Goal: Information Seeking & Learning: Check status

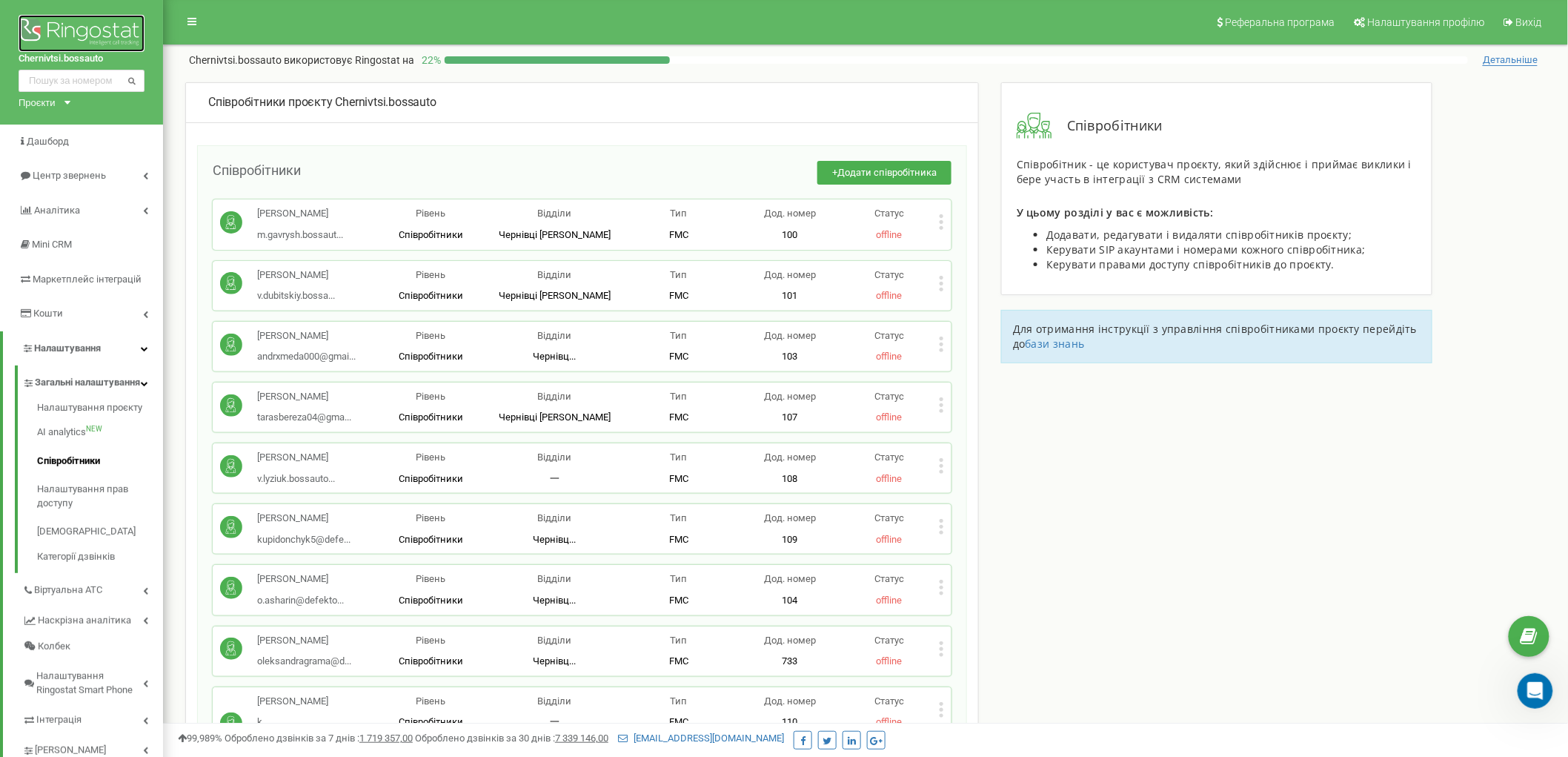
click at [104, 32] on img at bounding box center [81, 33] width 126 height 37
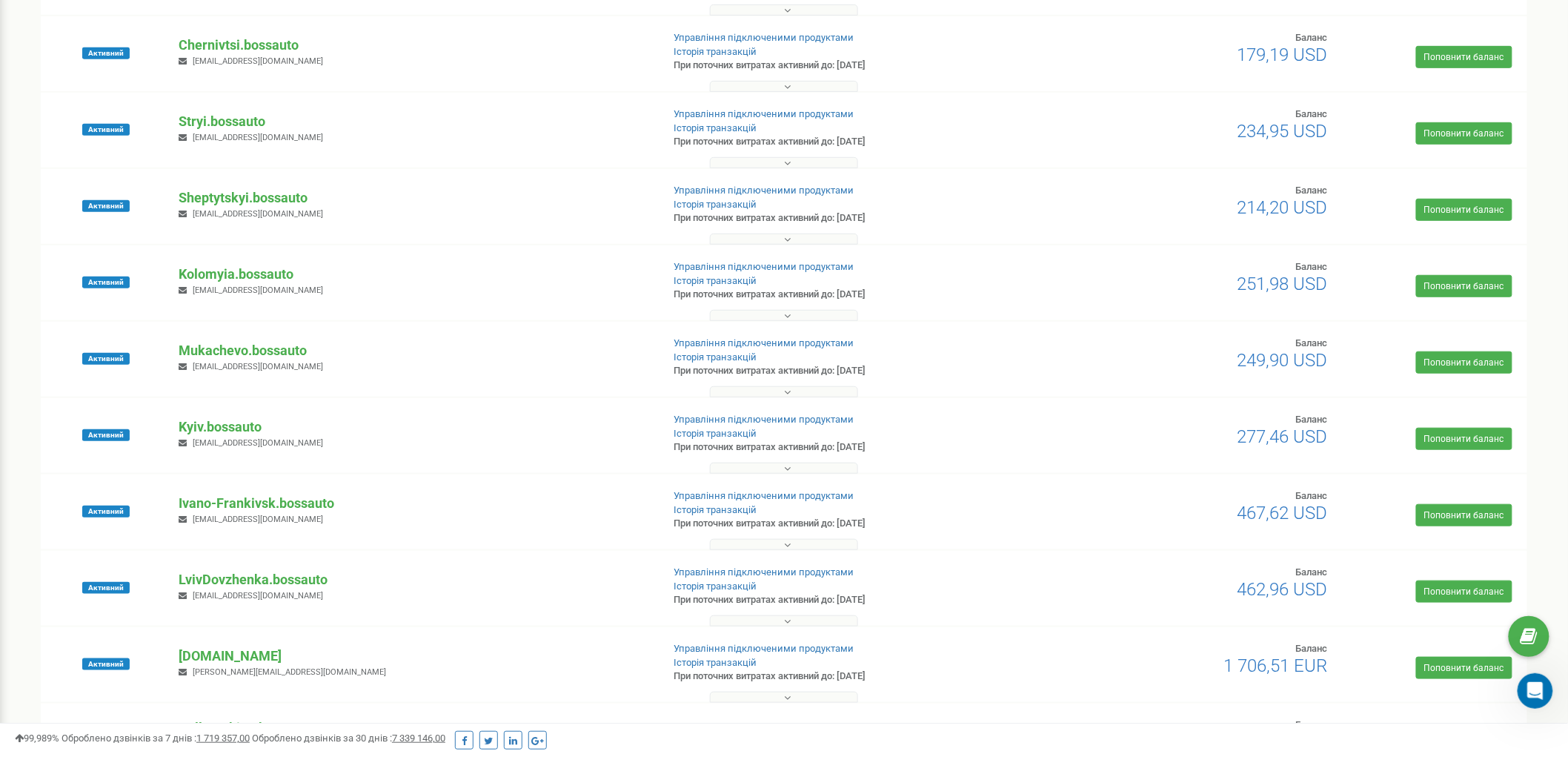
scroll to position [329, 0]
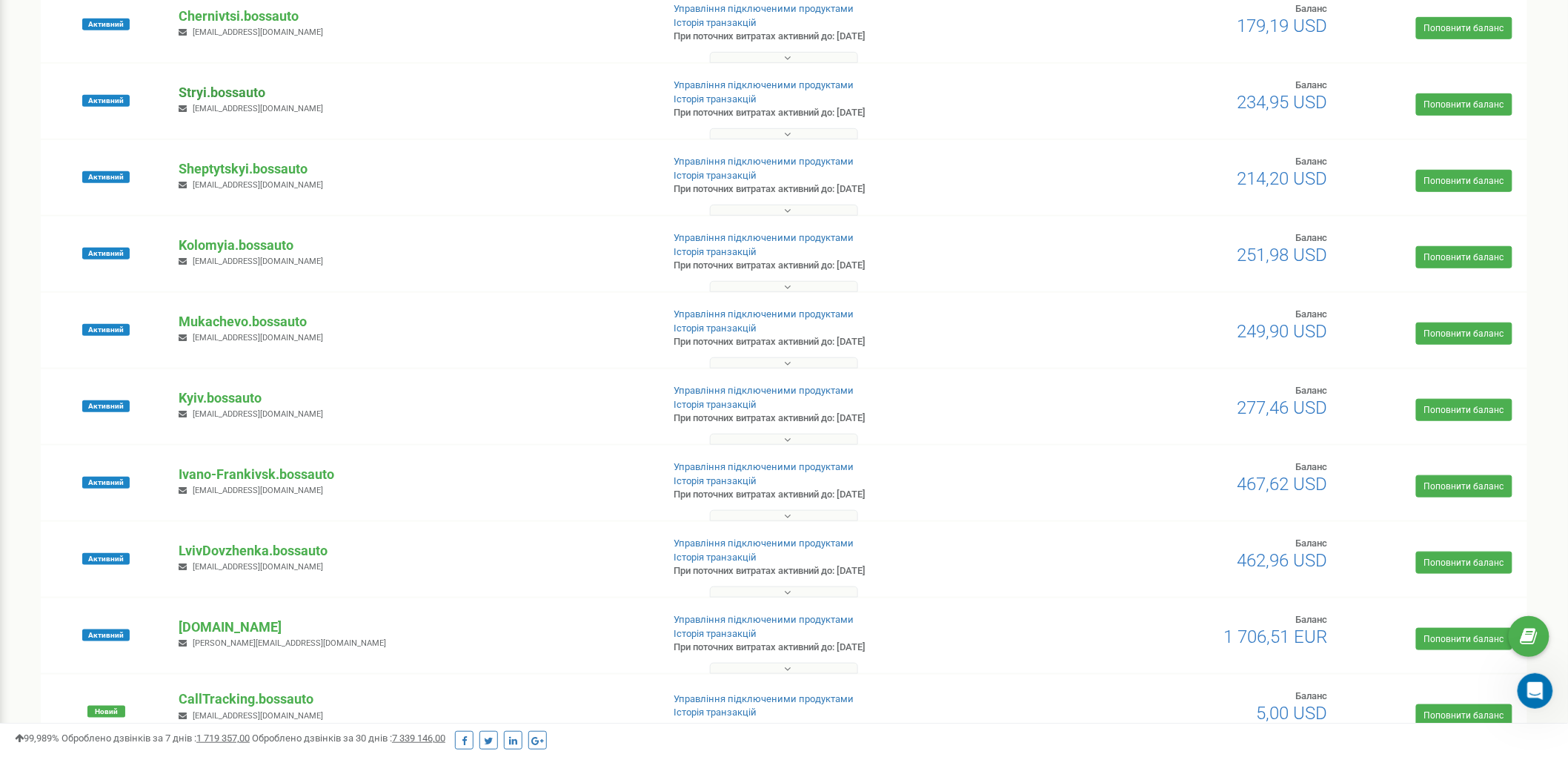
click at [239, 89] on p "Stryi.bossauto" at bounding box center [414, 93] width 471 height 19
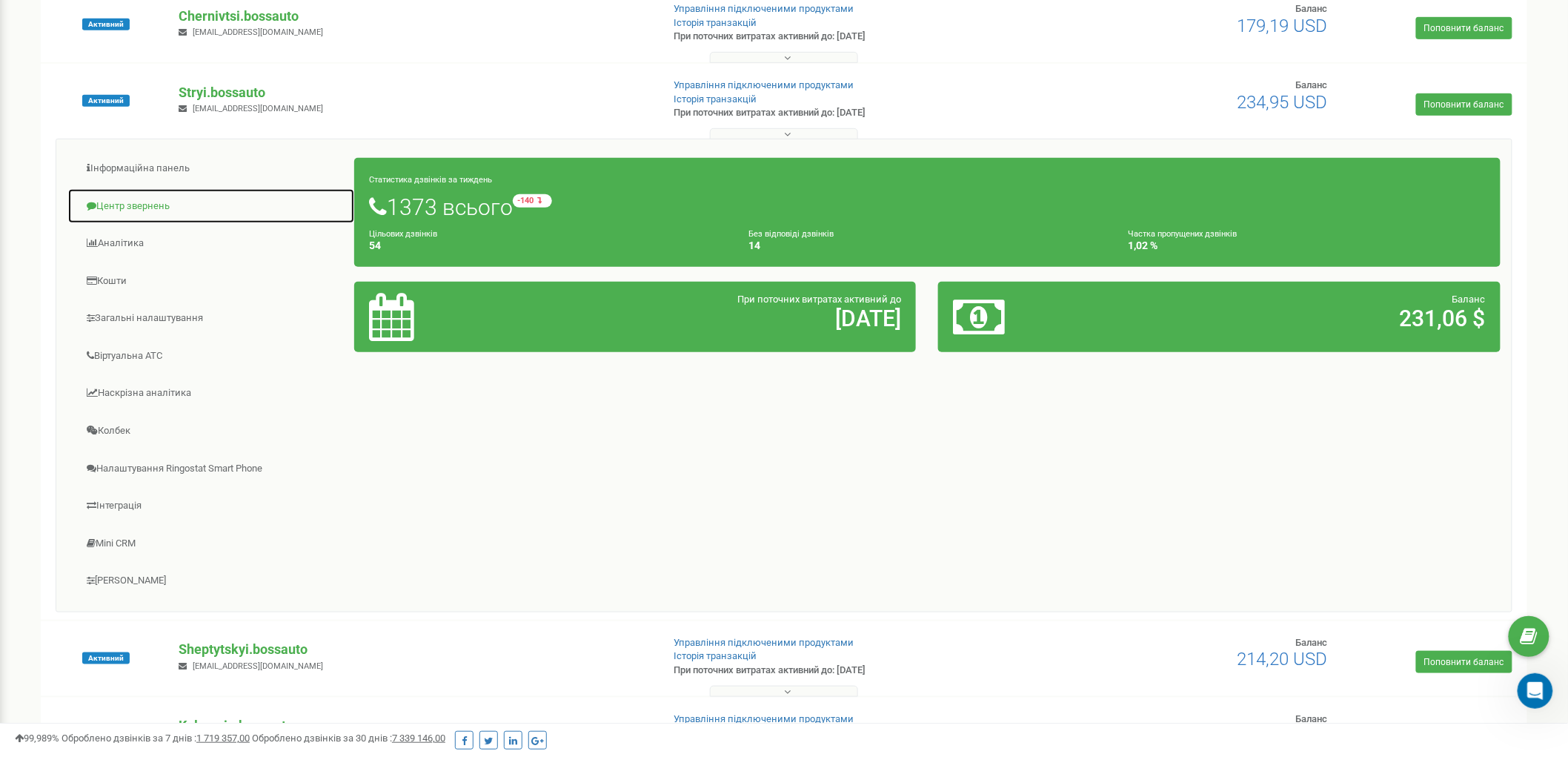
click at [154, 211] on link "Центр звернень" at bounding box center [211, 205] width 288 height 36
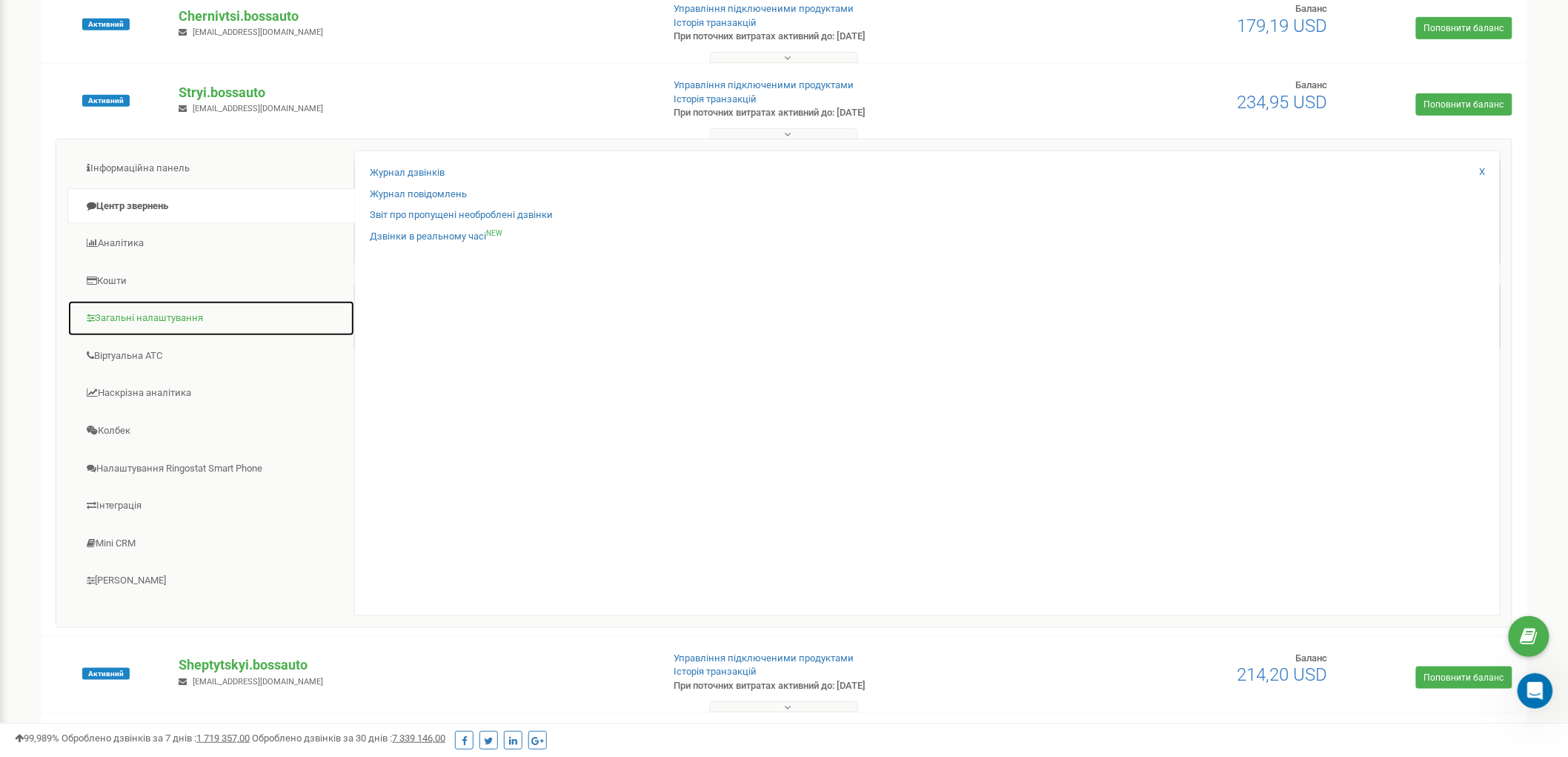
click at [139, 322] on link "Загальні налаштування" at bounding box center [211, 317] width 288 height 36
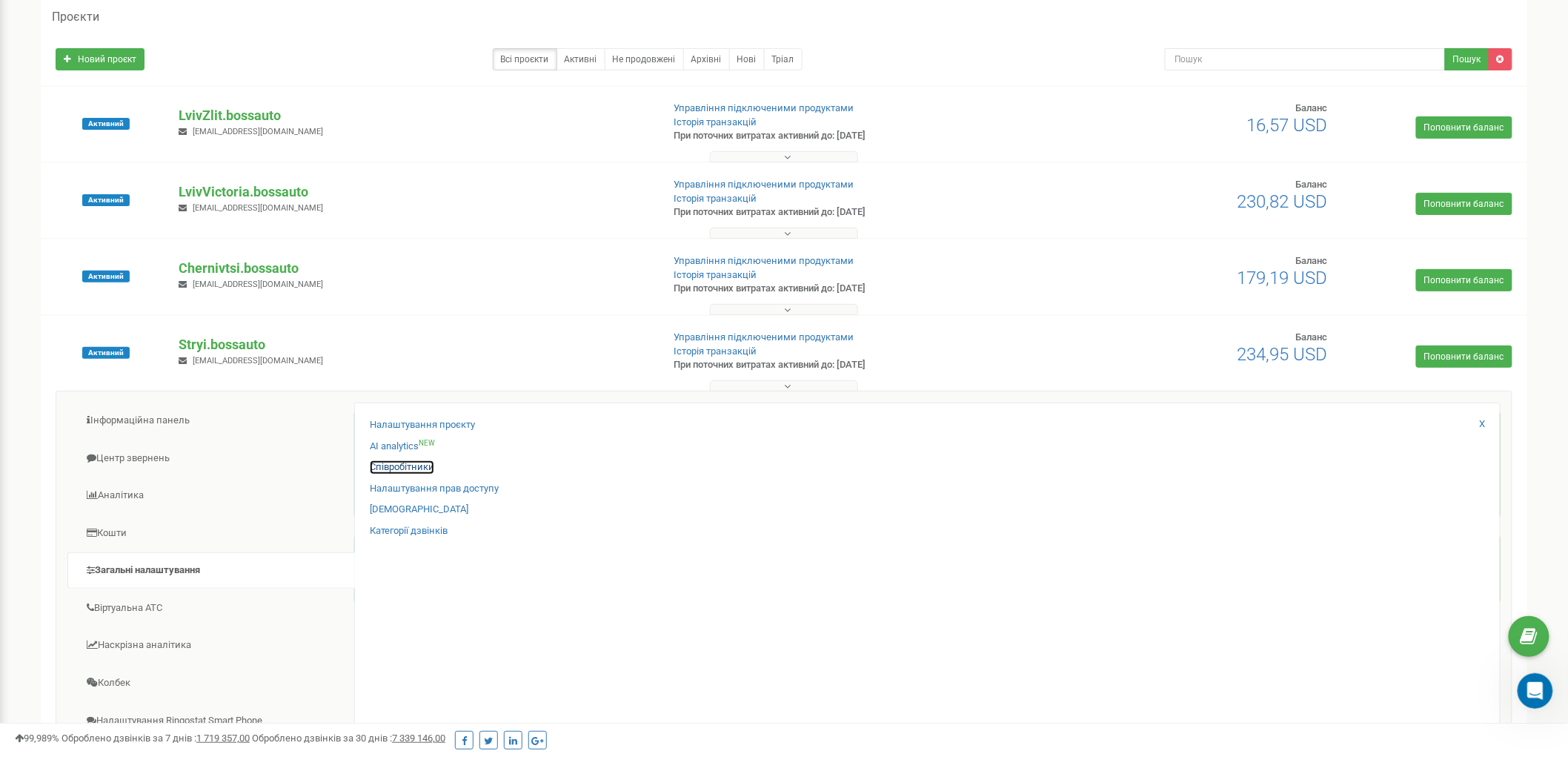
scroll to position [247, 0]
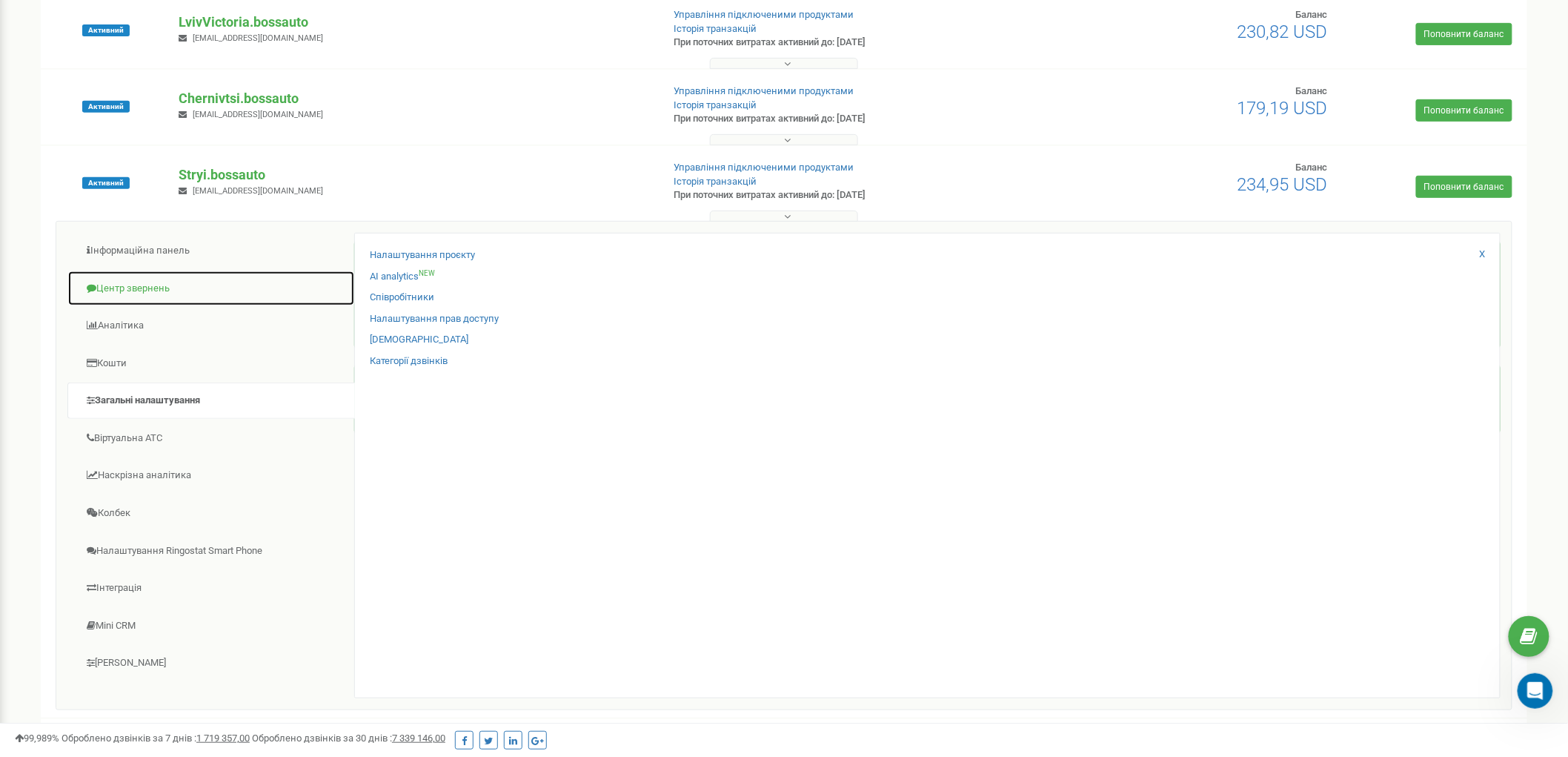
click at [186, 285] on link "Центр звернень" at bounding box center [211, 288] width 288 height 36
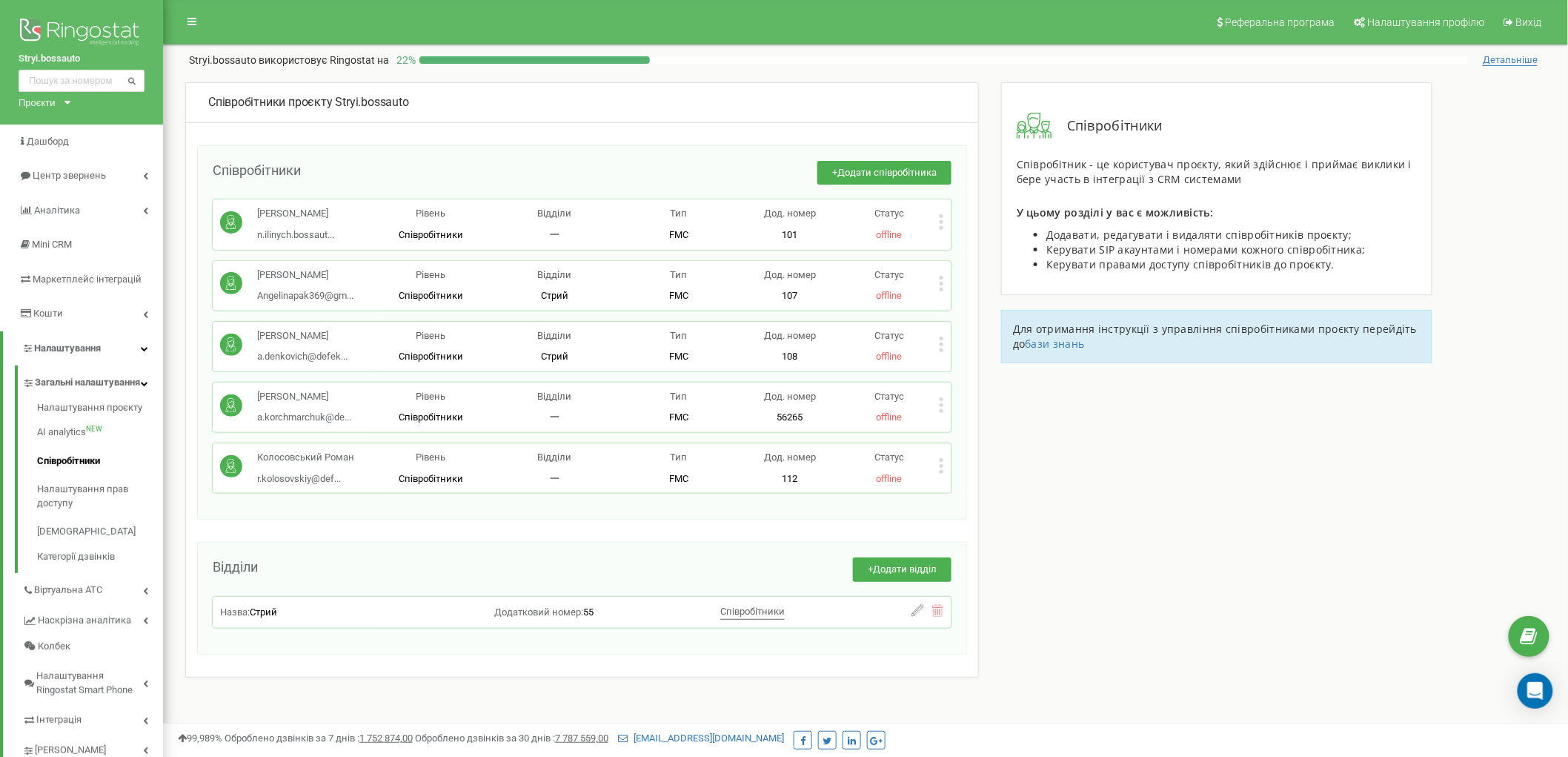
click at [936, 226] on div "Статус offline" at bounding box center [889, 224] width 99 height 35
click at [941, 221] on icon at bounding box center [942, 222] width 4 height 4
click at [982, 249] on span "Редагувати" at bounding box center [988, 246] width 58 height 9
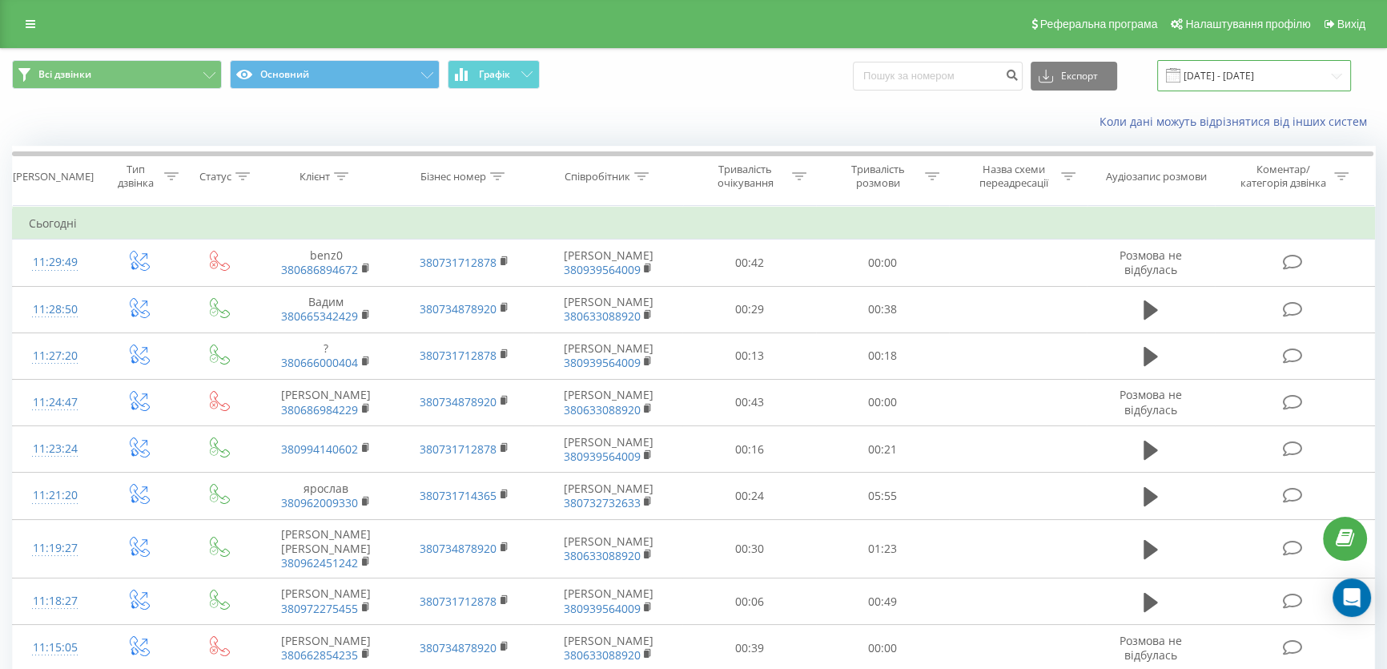
click at [1242, 80] on input "[DATE] - [DATE]" at bounding box center [1255, 75] width 194 height 31
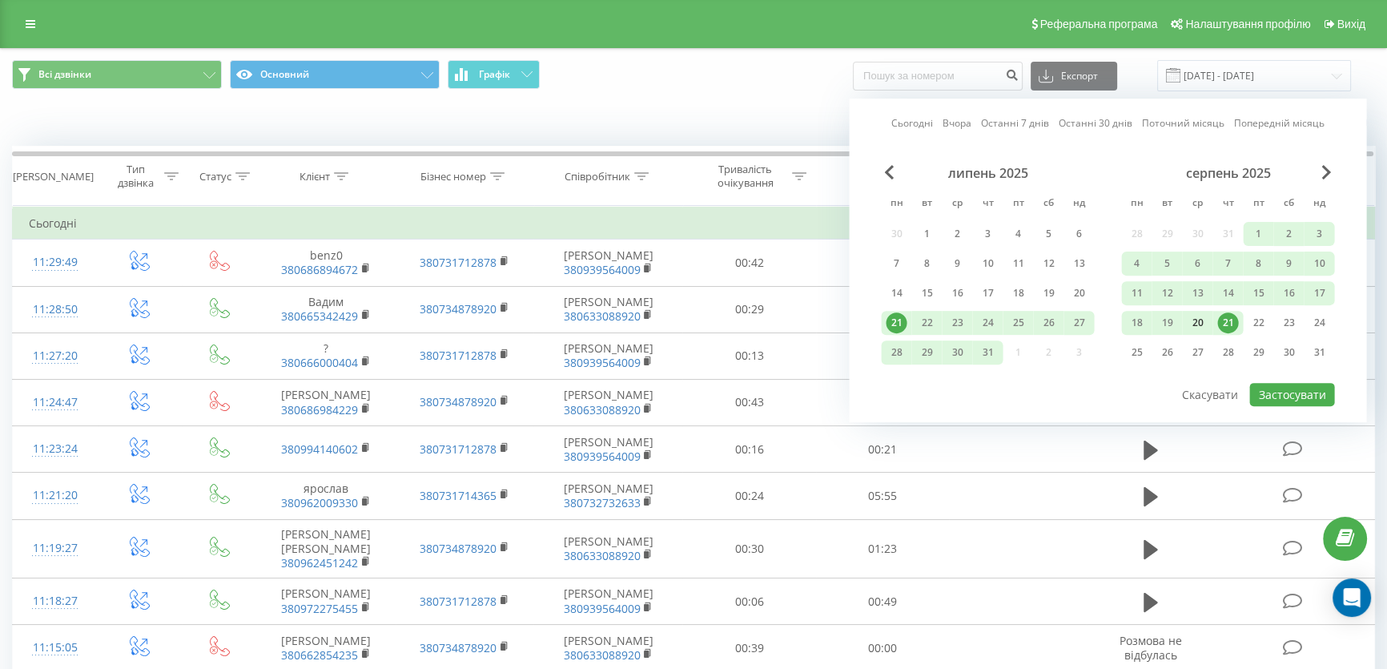
click at [1188, 316] on div "20" at bounding box center [1197, 322] width 21 height 21
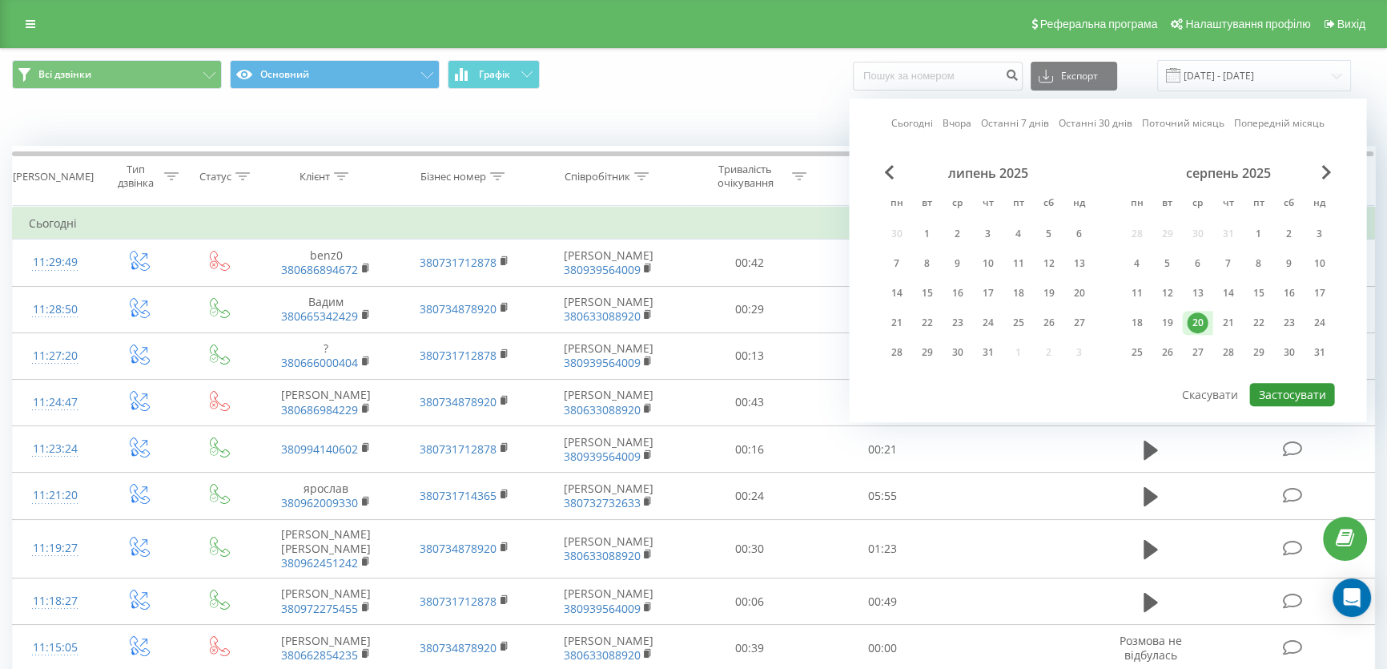
click at [1261, 383] on button "Застосувати" at bounding box center [1292, 394] width 85 height 23
type input "[DATE] - [DATE]"
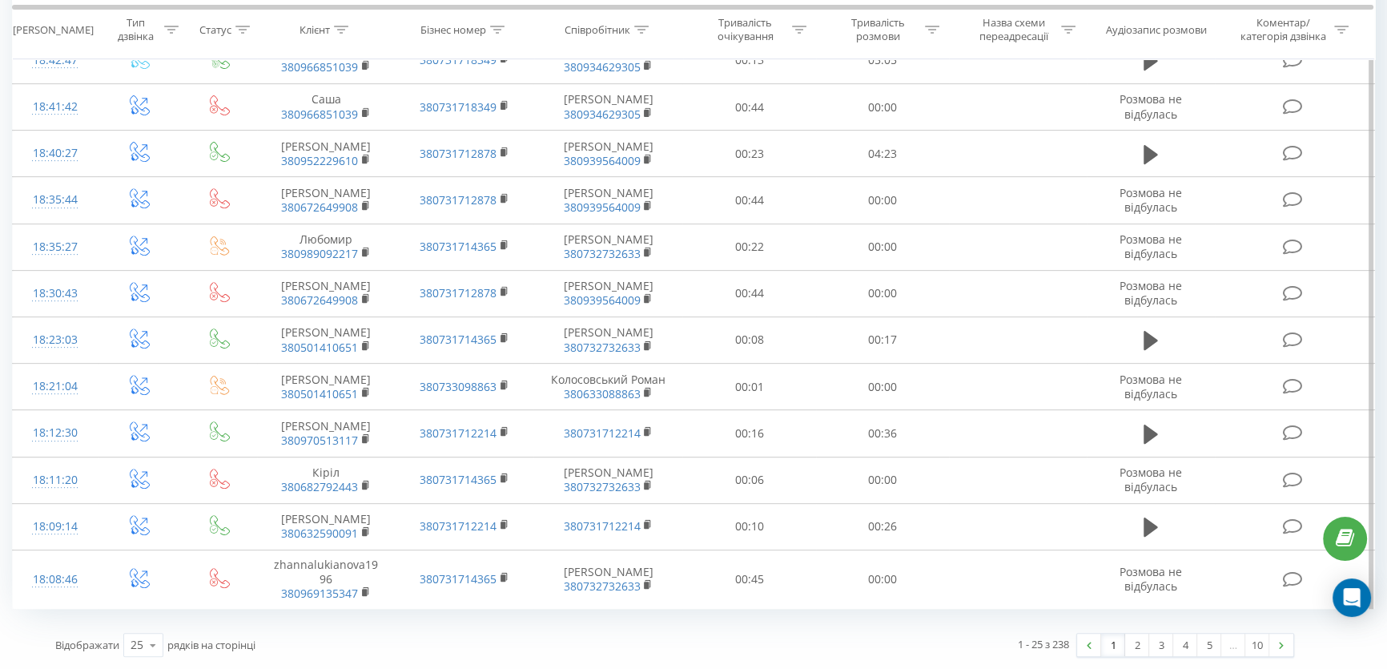
scroll to position [995, 0]
click at [1129, 646] on link "2" at bounding box center [1137, 645] width 24 height 22
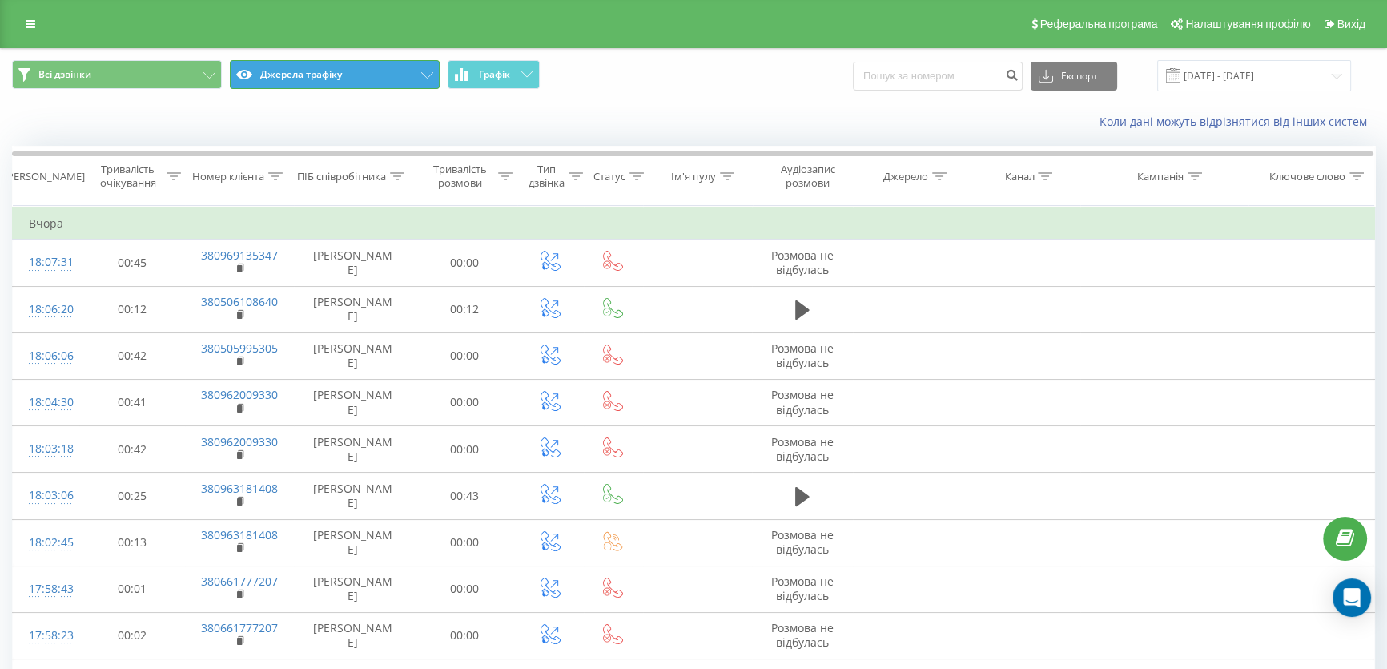
click at [393, 83] on button "Джерела трафіку" at bounding box center [335, 74] width 210 height 29
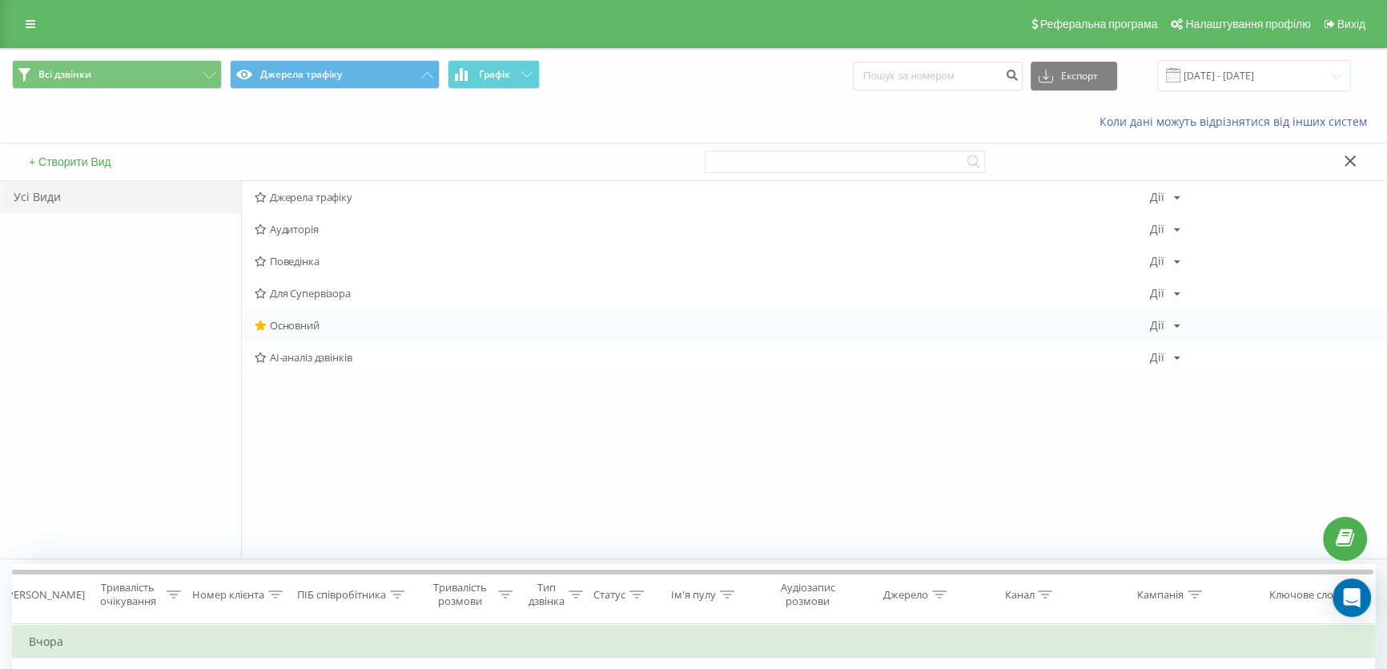
click at [291, 328] on span "Основний" at bounding box center [703, 325] width 896 height 11
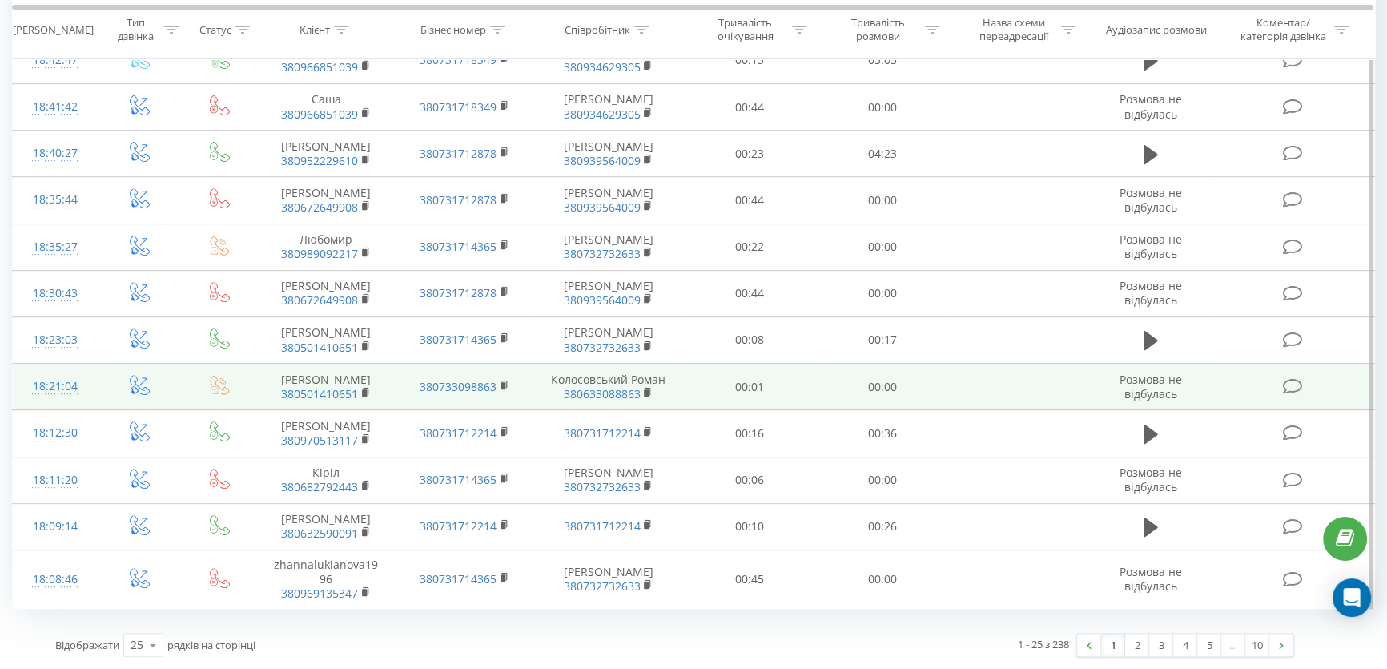
scroll to position [995, 0]
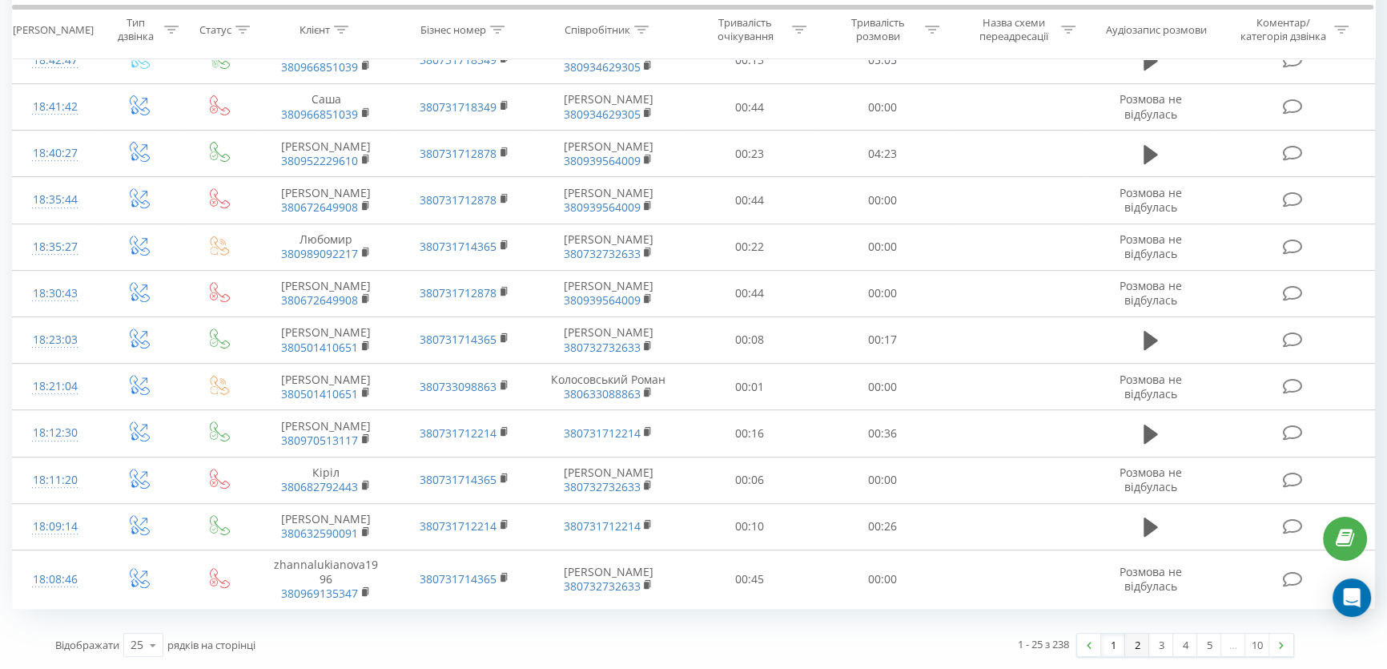
click at [1133, 643] on link "2" at bounding box center [1137, 645] width 24 height 22
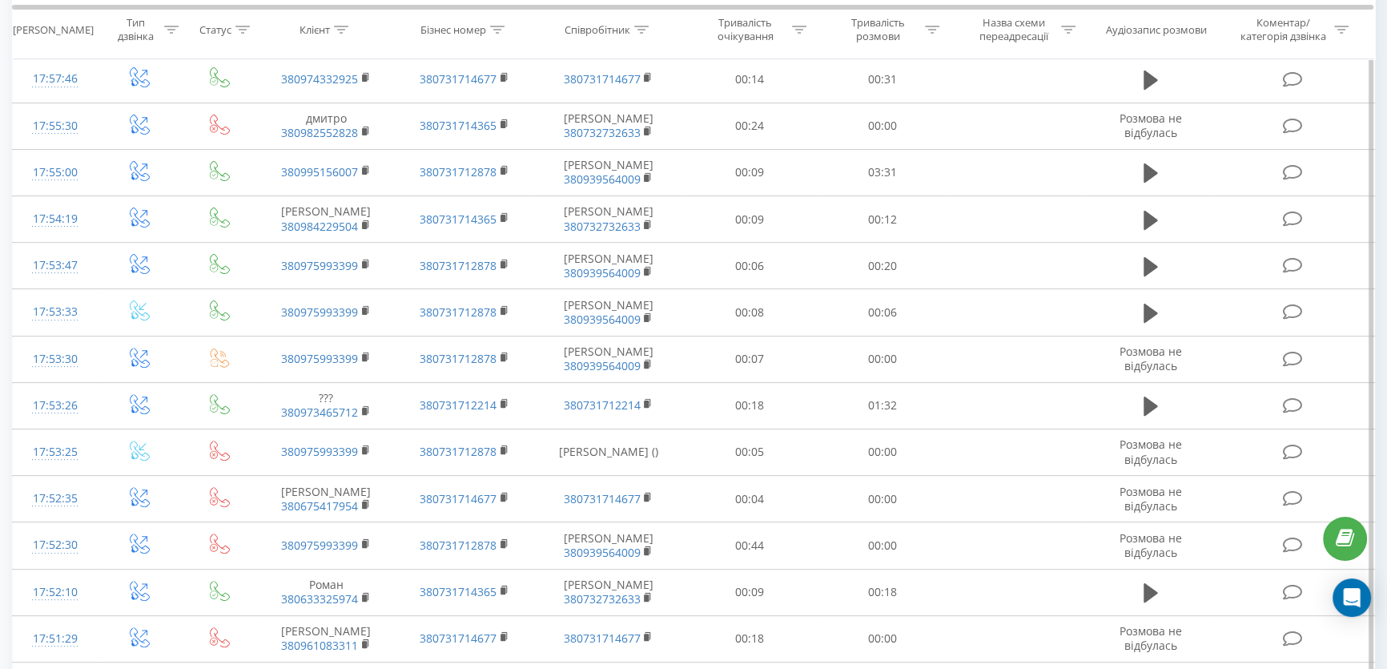
scroll to position [688, 0]
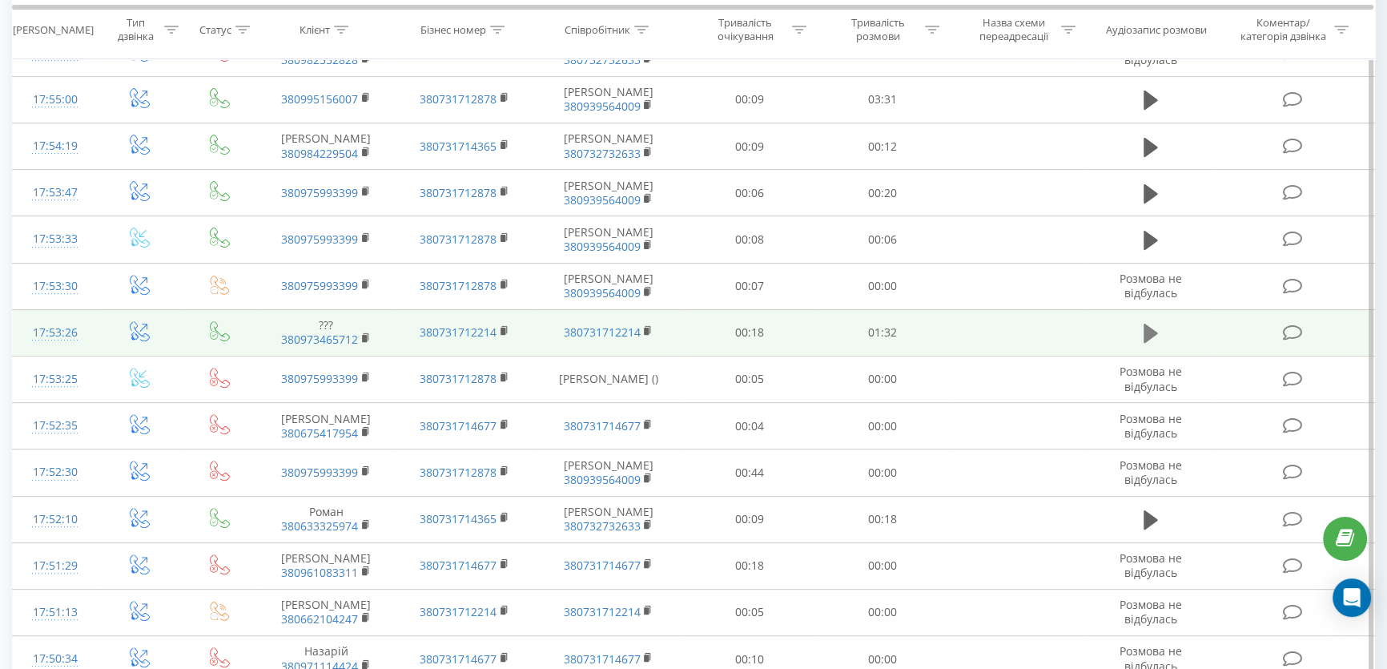
click at [1141, 345] on button at bounding box center [1151, 333] width 24 height 24
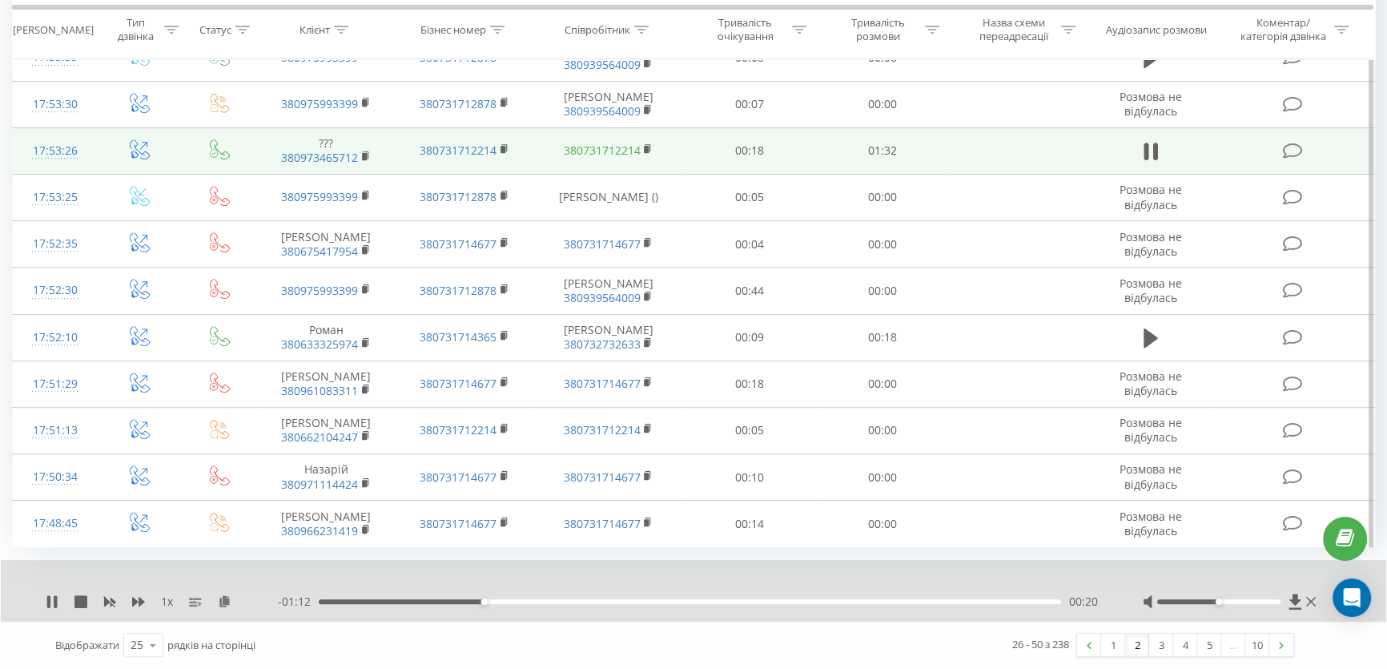
scroll to position [1052, 0]
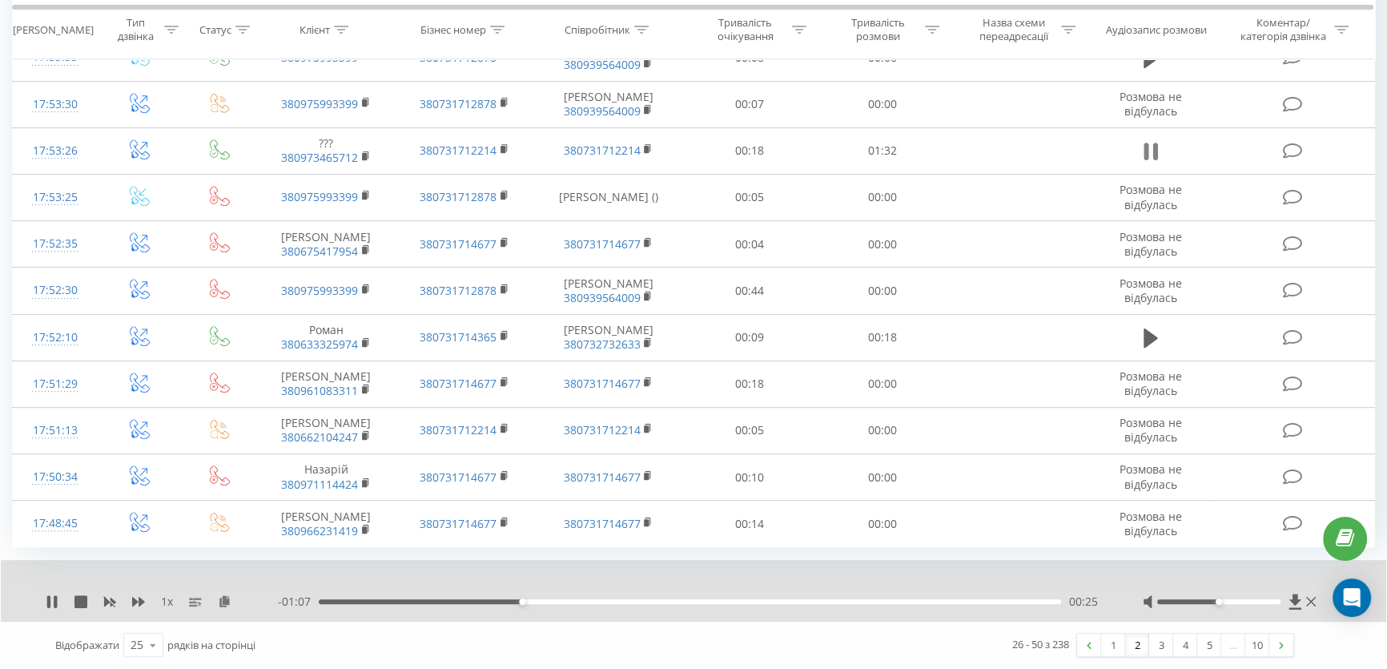
click at [1149, 146] on icon at bounding box center [1151, 151] width 14 height 22
click at [1149, 146] on icon at bounding box center [1151, 151] width 14 height 19
click at [1149, 146] on icon at bounding box center [1151, 151] width 14 height 22
click at [1149, 146] on icon at bounding box center [1151, 151] width 14 height 19
click at [1149, 146] on icon at bounding box center [1151, 151] width 14 height 22
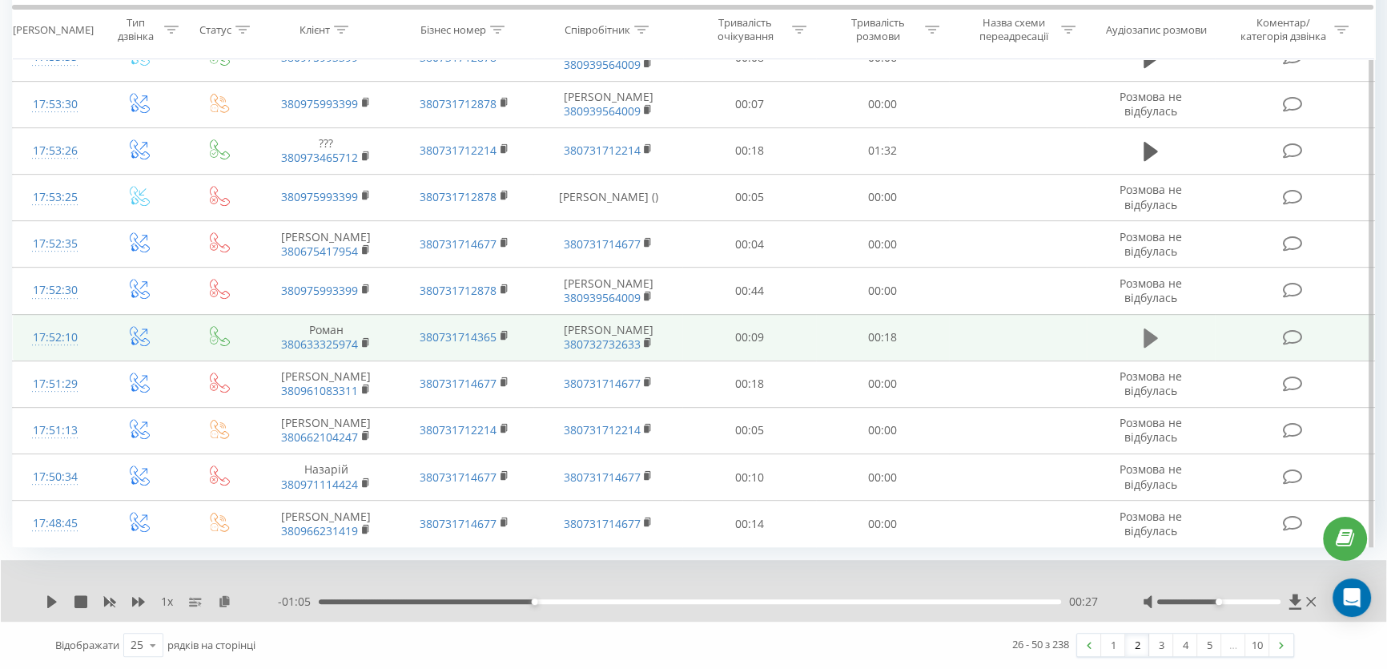
click at [1149, 348] on icon at bounding box center [1151, 337] width 14 height 19
click at [1149, 348] on icon at bounding box center [1151, 338] width 14 height 22
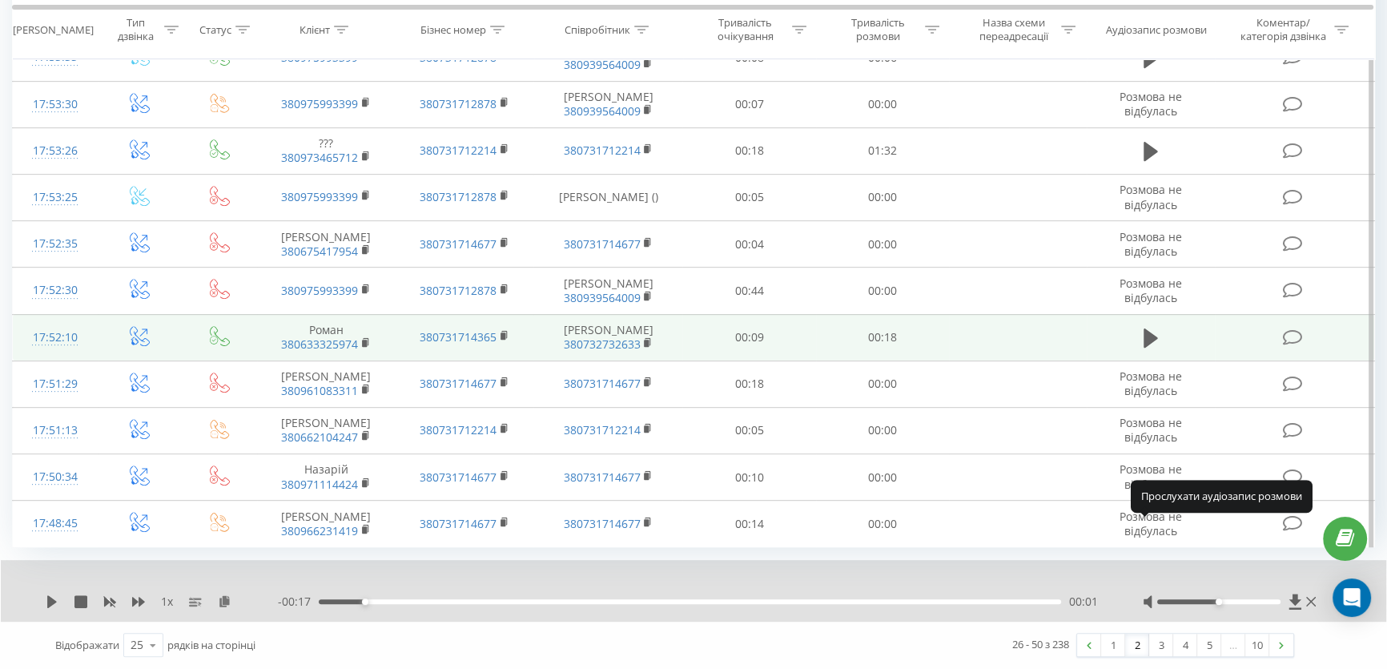
click at [1149, 348] on icon at bounding box center [1151, 337] width 14 height 19
click at [1149, 348] on icon at bounding box center [1151, 338] width 14 height 22
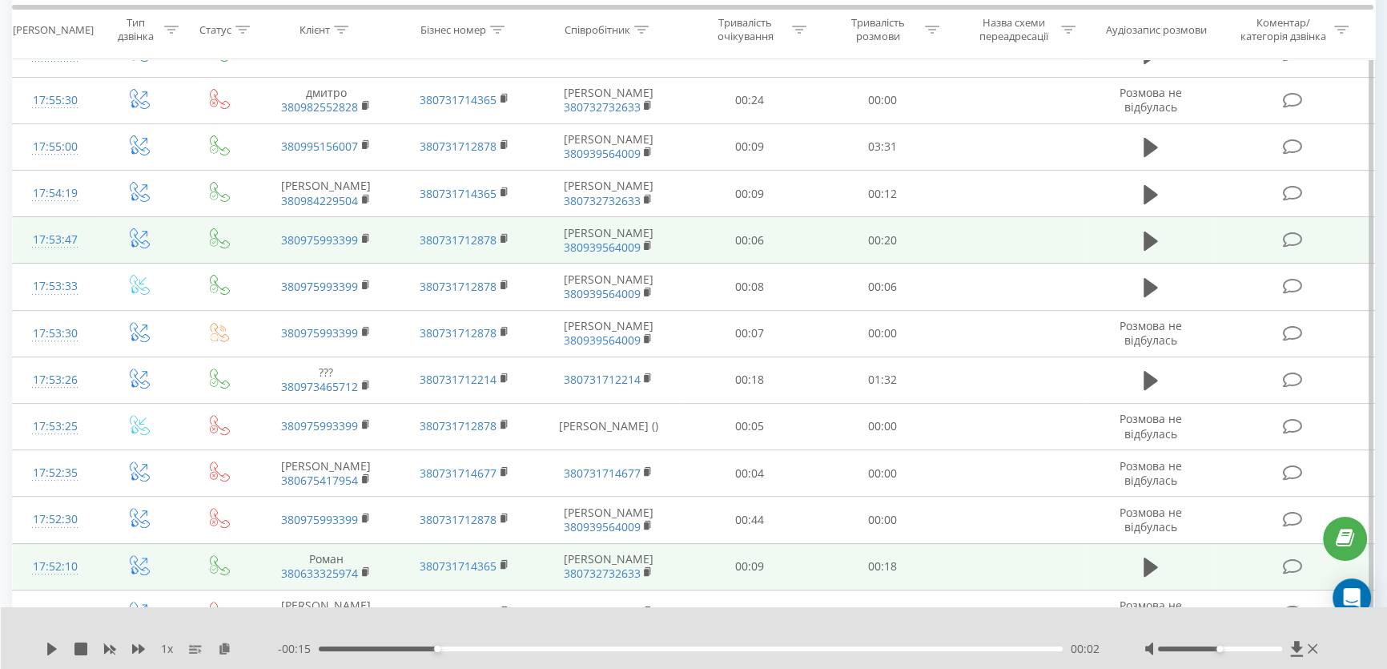
scroll to position [615, 0]
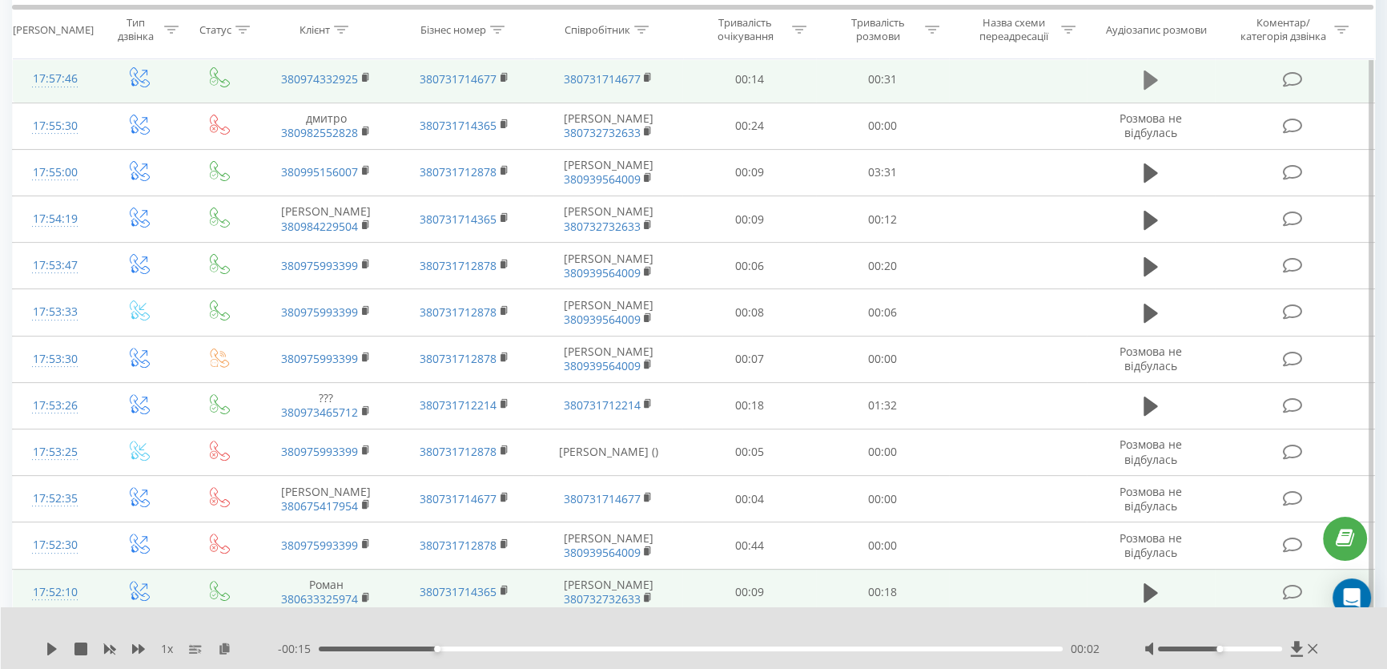
click at [1144, 90] on icon at bounding box center [1151, 79] width 14 height 19
drag, startPoint x: 641, startPoint y: 187, endPoint x: 584, endPoint y: 179, distance: 57.4
click at [584, 103] on td "380731714677" at bounding box center [608, 79] width 149 height 46
copy link "731714677"
drag, startPoint x: 503, startPoint y: 191, endPoint x: 440, endPoint y: 182, distance: 63.9
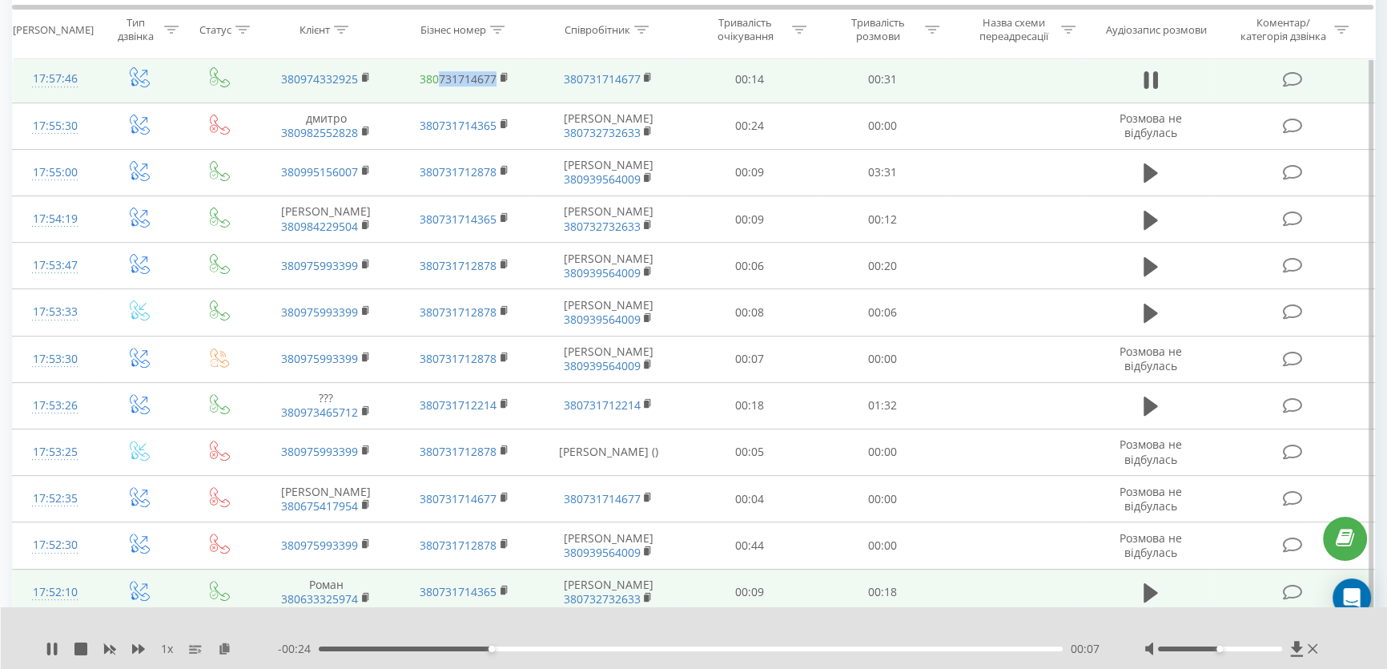
click at [440, 103] on td "380731714677" at bounding box center [465, 79] width 139 height 46
copy link "731714677"
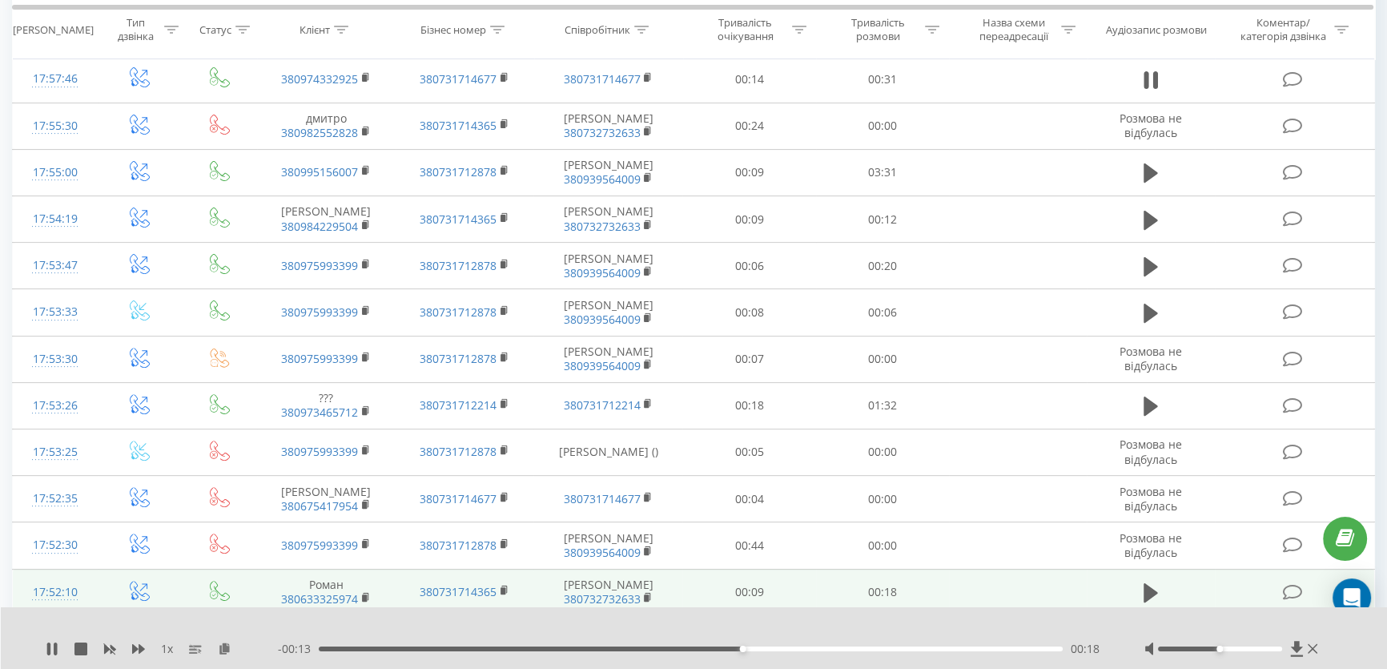
click at [1169, 103] on td at bounding box center [1150, 79] width 127 height 46
click at [1162, 92] on button at bounding box center [1151, 80] width 24 height 24
